Goal: Use online tool/utility: Utilize a website feature to perform a specific function

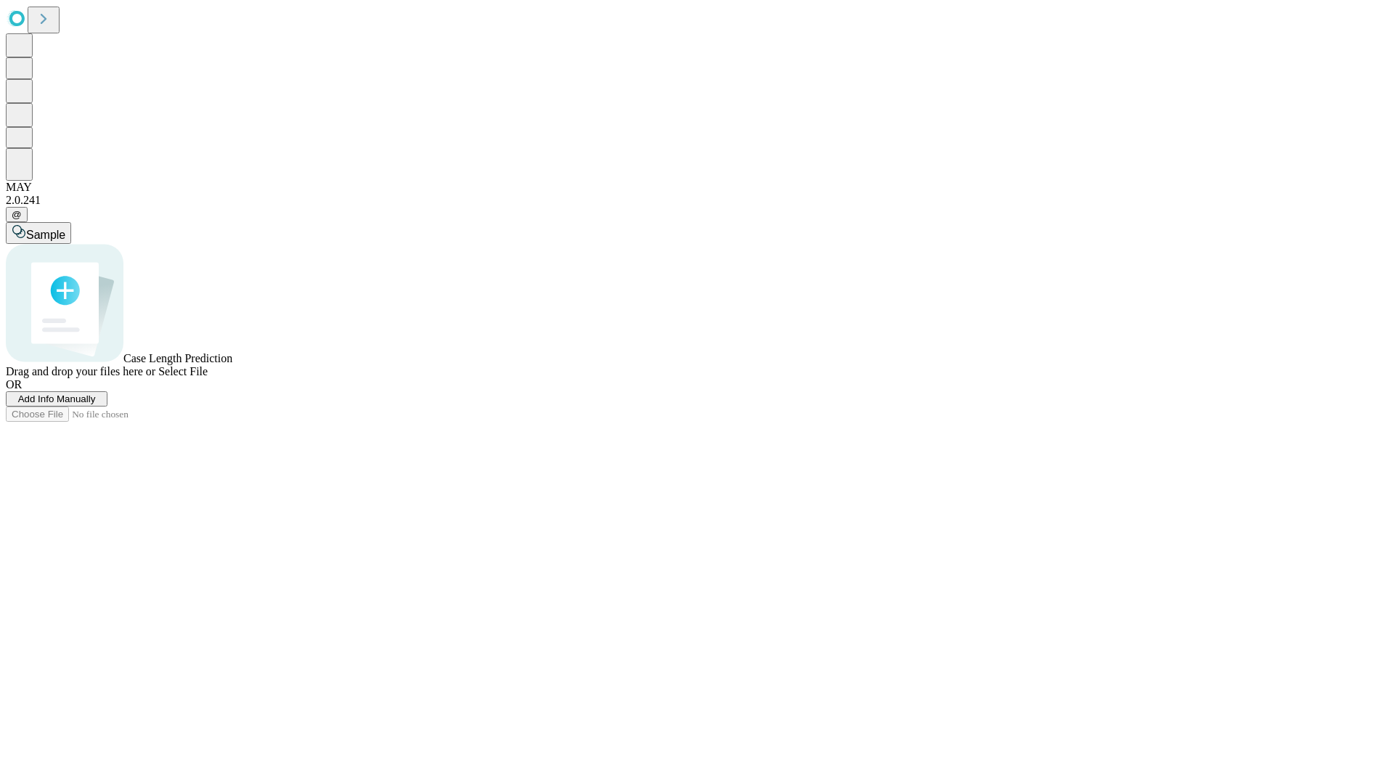
click at [96, 405] on span "Add Info Manually" at bounding box center [57, 399] width 78 height 11
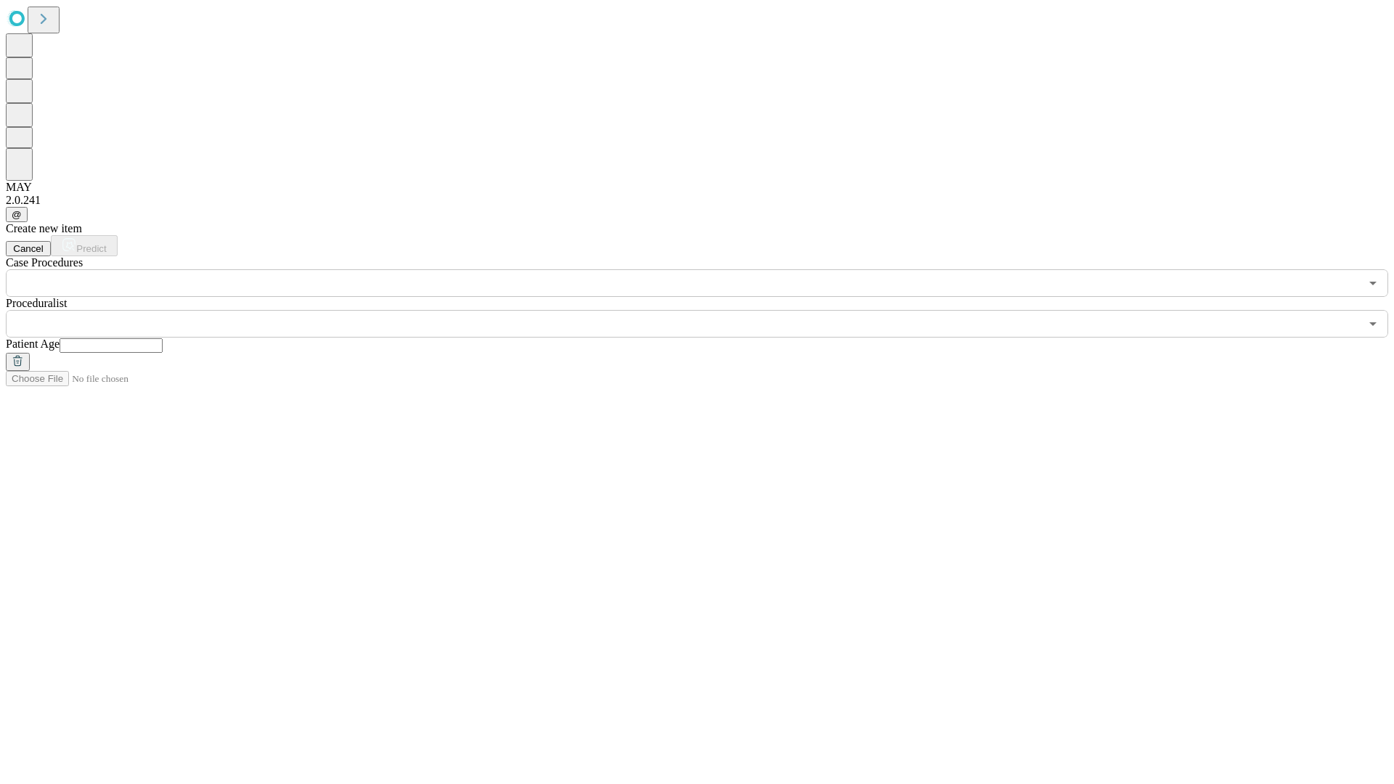
click at [163, 338] on input "text" at bounding box center [111, 345] width 103 height 15
type input "**"
click at [707, 310] on input "text" at bounding box center [683, 324] width 1354 height 28
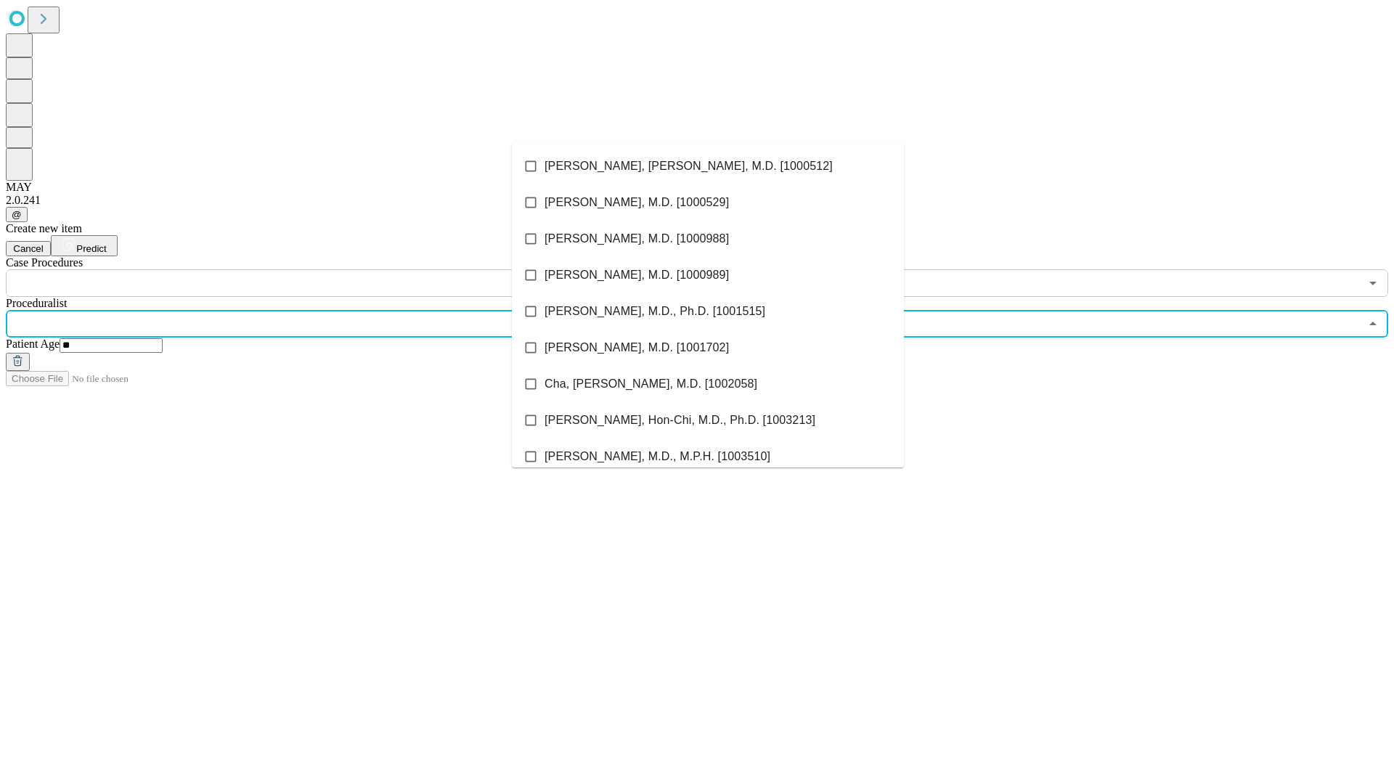
click at [708, 166] on li "[PERSON_NAME], [PERSON_NAME], M.D. [1000512]" at bounding box center [708, 166] width 392 height 36
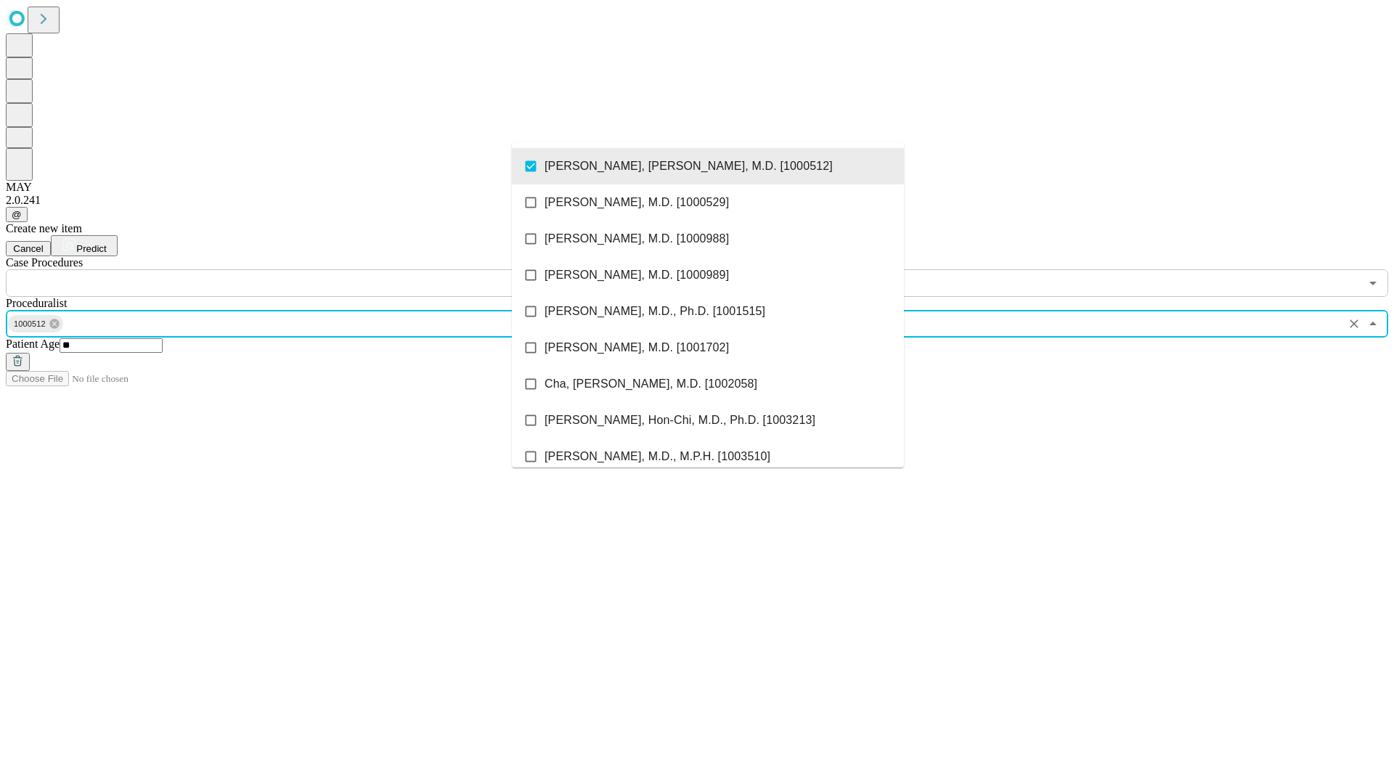
click at [305, 269] on input "text" at bounding box center [683, 283] width 1354 height 28
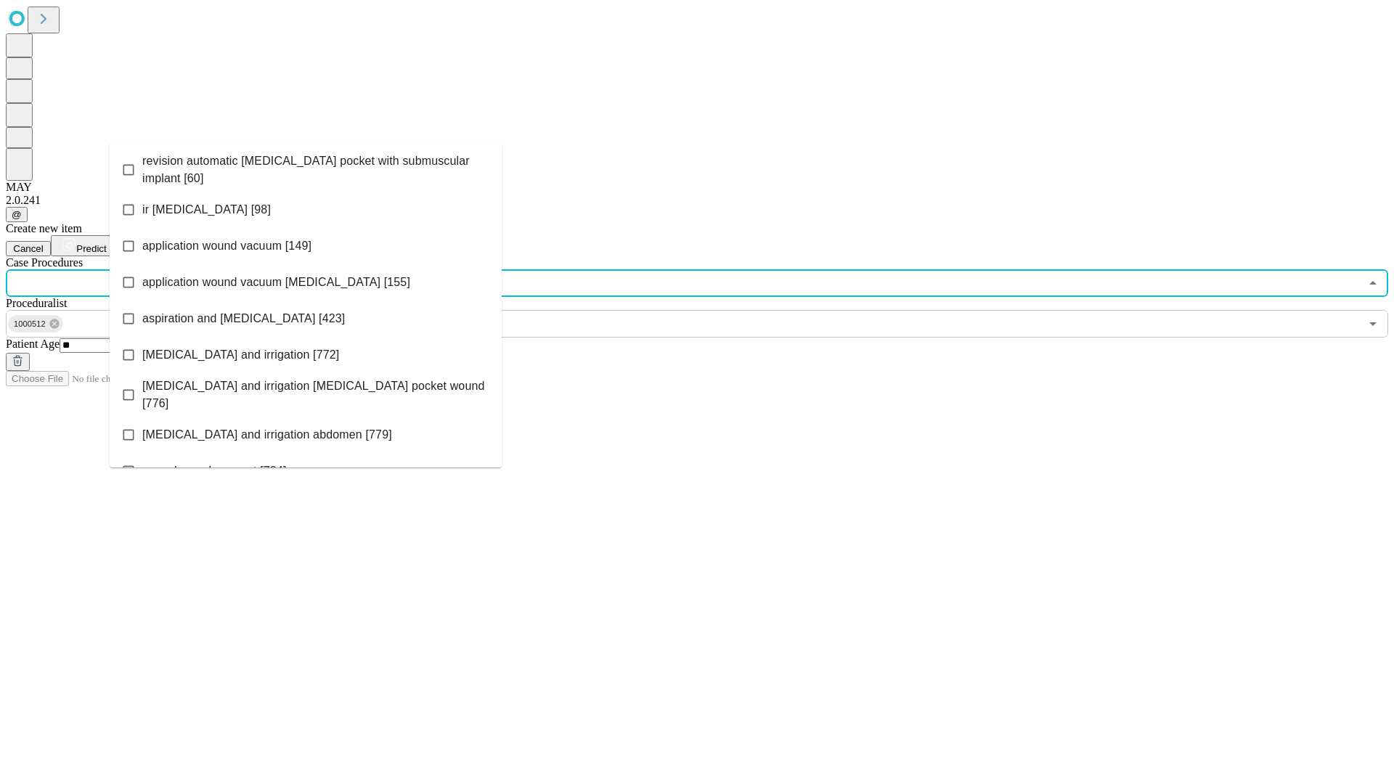
click at [306, 166] on span "revision automatic [MEDICAL_DATA] pocket with submuscular implant [60]" at bounding box center [316, 170] width 348 height 35
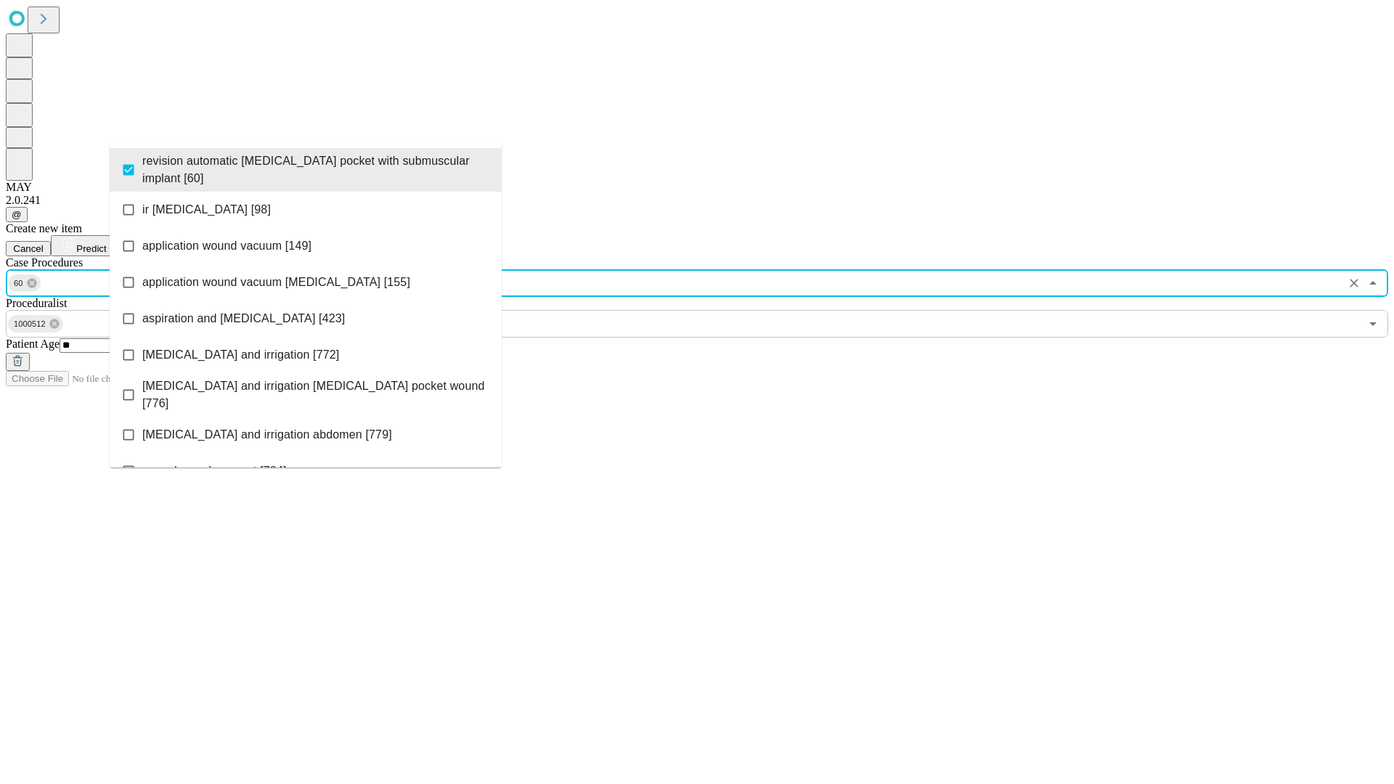
click at [106, 243] on span "Predict" at bounding box center [91, 248] width 30 height 11
